Goal: Book appointment/travel/reservation

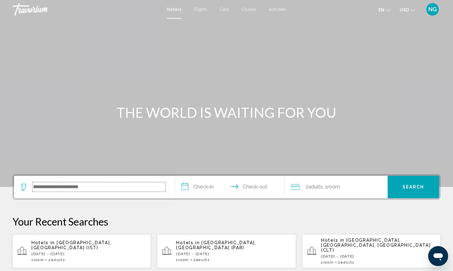
click at [34, 187] on input "Search widget" at bounding box center [98, 186] width 133 height 9
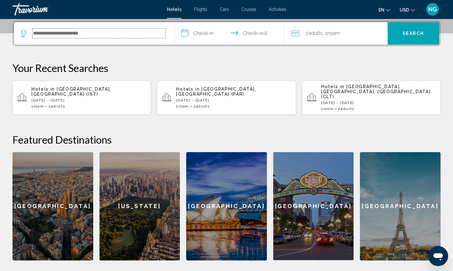
scroll to position [154, 0]
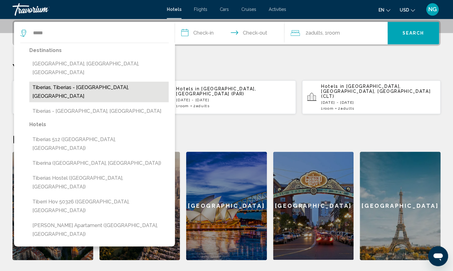
click at [63, 82] on button "Tiberias, Tiberias - [GEOGRAPHIC_DATA], [GEOGRAPHIC_DATA]" at bounding box center [98, 92] width 139 height 21
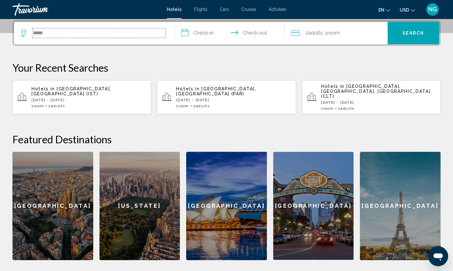
type input "**********"
click at [185, 35] on input "**********" at bounding box center [231, 34] width 112 height 24
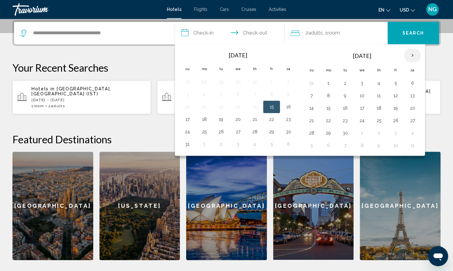
click at [409, 56] on th "Next month" at bounding box center [412, 56] width 17 height 14
click at [270, 96] on button "12" at bounding box center [271, 95] width 10 height 9
click at [188, 108] on button "14" at bounding box center [187, 108] width 10 height 9
type input "**********"
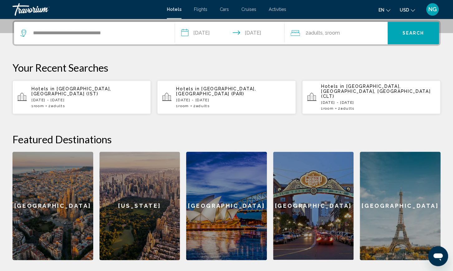
click at [306, 34] on span "2 Adult Adults" at bounding box center [313, 33] width 17 height 9
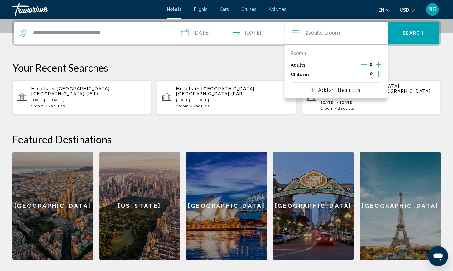
click at [378, 65] on icon "Increment adults" at bounding box center [379, 65] width 6 height 6
click at [413, 30] on button "Search" at bounding box center [412, 33] width 51 height 22
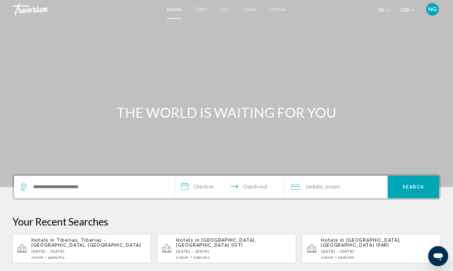
click at [61, 241] on span "Tiberias, Tiberias - [GEOGRAPHIC_DATA], [GEOGRAPHIC_DATA]" at bounding box center [85, 243] width 109 height 10
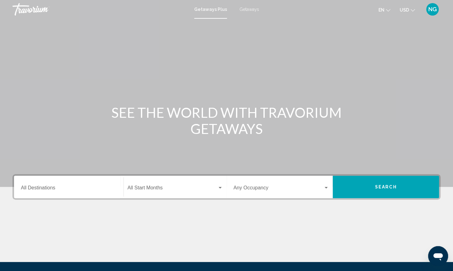
click at [246, 9] on span "Getaways" at bounding box center [249, 9] width 20 height 5
click at [28, 187] on input "Destination All Destinations" at bounding box center [69, 189] width 96 height 6
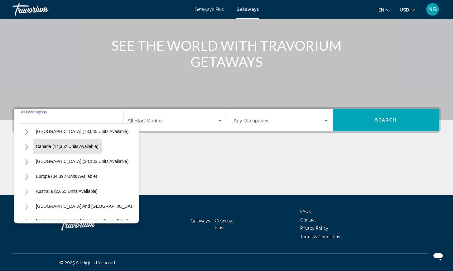
scroll to position [32, 0]
click at [26, 177] on icon "Toggle Europe (34,392 units available)" at bounding box center [26, 177] width 5 height 6
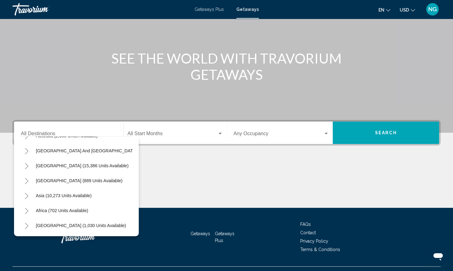
scroll to position [54, 0]
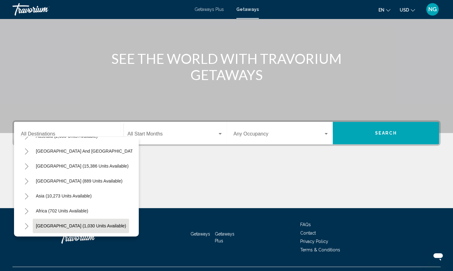
click at [49, 227] on span "Middle East (1,030 units available)" at bounding box center [81, 225] width 90 height 5
type input "**********"
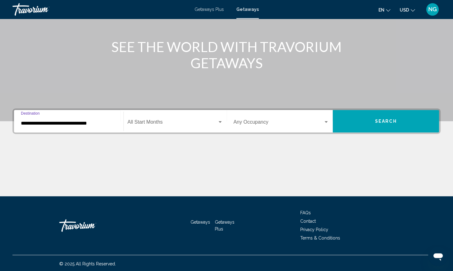
scroll to position [67, 0]
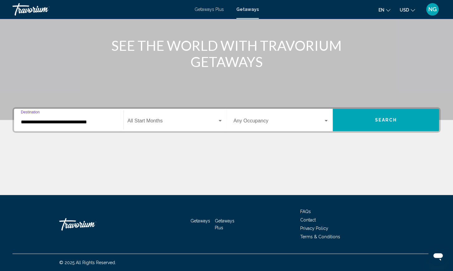
click at [134, 121] on span "Search widget" at bounding box center [172, 122] width 90 height 6
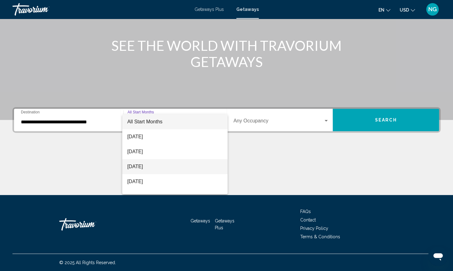
click at [146, 167] on span "October 2025" at bounding box center [174, 166] width 95 height 15
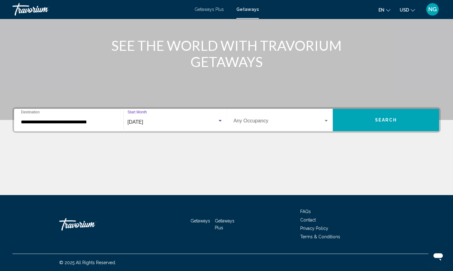
click at [326, 121] on div "Search widget" at bounding box center [325, 121] width 3 height 2
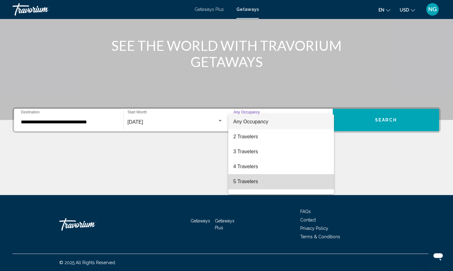
click at [254, 183] on span "5 Travelers" at bounding box center [281, 181] width 96 height 15
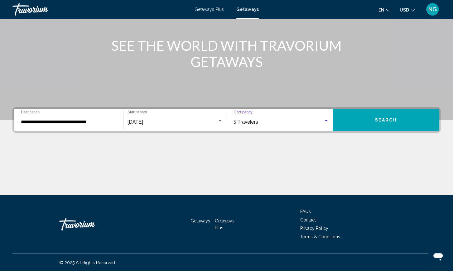
click at [392, 122] on span "Search" at bounding box center [386, 120] width 22 height 5
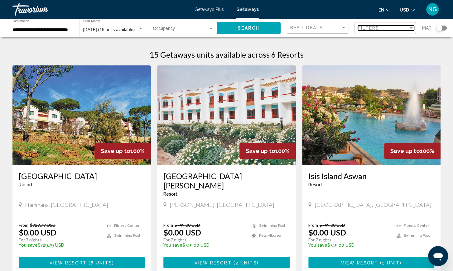
click at [378, 30] on span "Filters" at bounding box center [368, 28] width 21 height 5
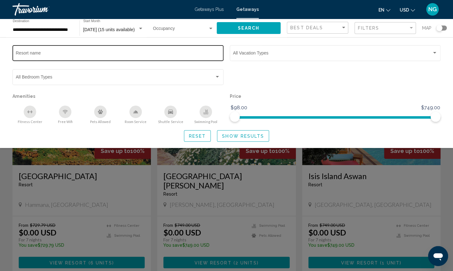
click at [50, 54] on input "Resort name" at bounding box center [118, 54] width 204 height 5
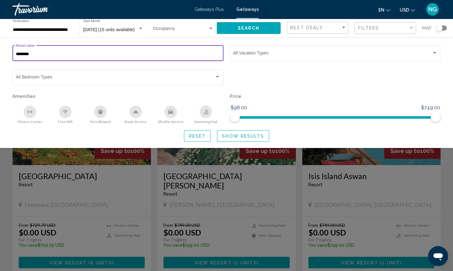
type input "********"
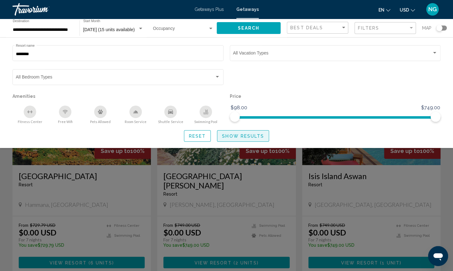
click at [231, 137] on span "Show Results" at bounding box center [243, 136] width 42 height 5
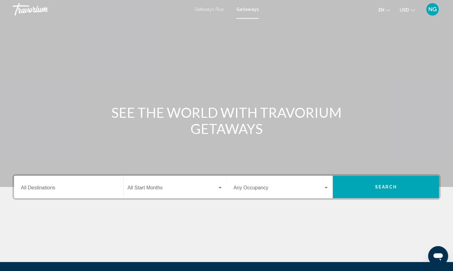
click at [25, 188] on input "Destination All Destinations" at bounding box center [69, 189] width 96 height 6
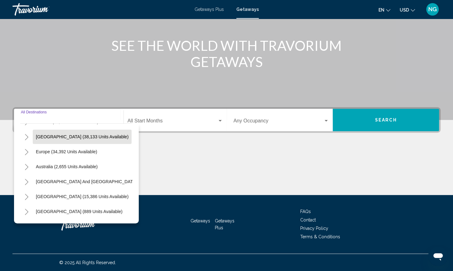
scroll to position [101, 0]
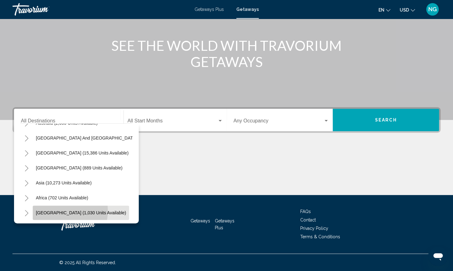
click at [64, 211] on span "Middle East (1,030 units available)" at bounding box center [81, 212] width 90 height 5
type input "**********"
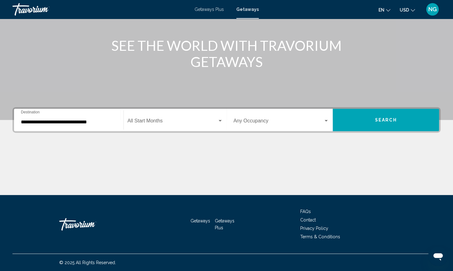
click at [161, 118] on div "Start Month All Start Months" at bounding box center [174, 120] width 95 height 20
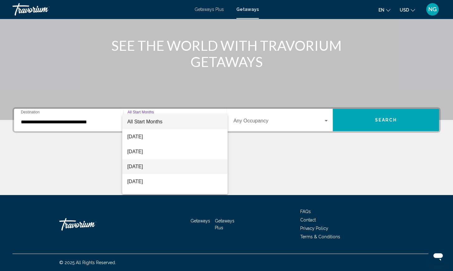
click at [150, 169] on span "October 2025" at bounding box center [174, 166] width 95 height 15
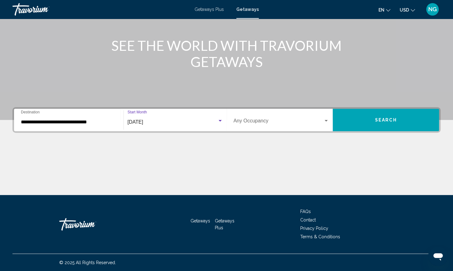
click at [325, 120] on div "Search widget" at bounding box center [326, 120] width 6 height 5
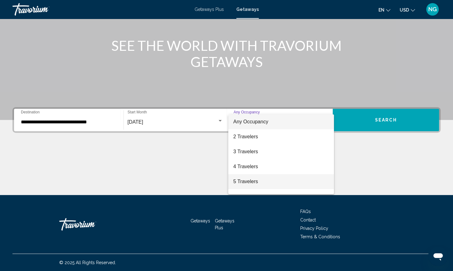
click at [257, 182] on span "5 Travelers" at bounding box center [281, 181] width 96 height 15
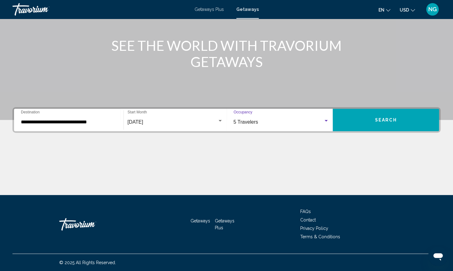
click at [396, 122] on span "Search" at bounding box center [386, 120] width 22 height 5
